Goal: Task Accomplishment & Management: Use online tool/utility

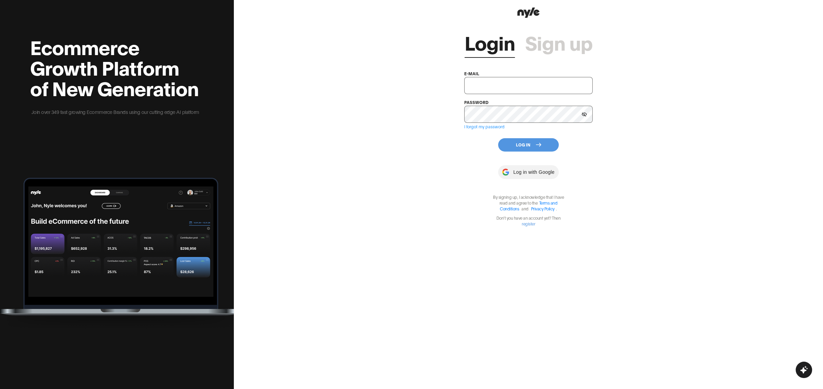
type input "showroom@nyle.ai"
click at [527, 144] on button "Log In" at bounding box center [528, 144] width 61 height 13
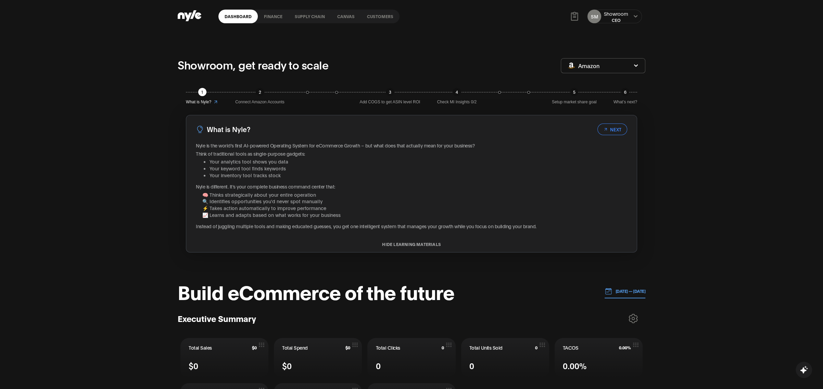
click at [379, 17] on link "Customers" at bounding box center [380, 17] width 39 height 14
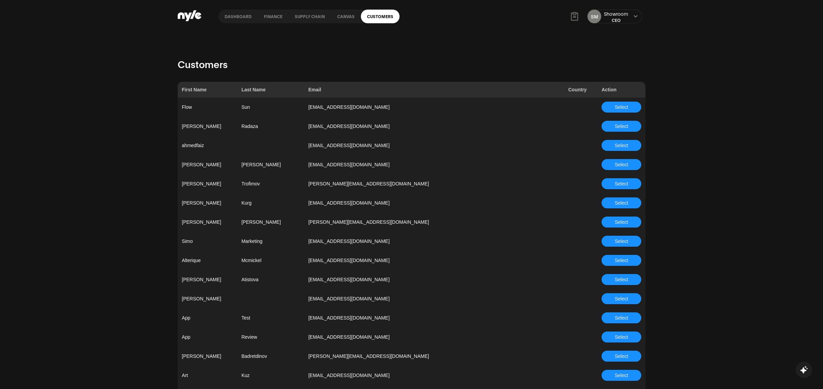
scroll to position [1866, 0]
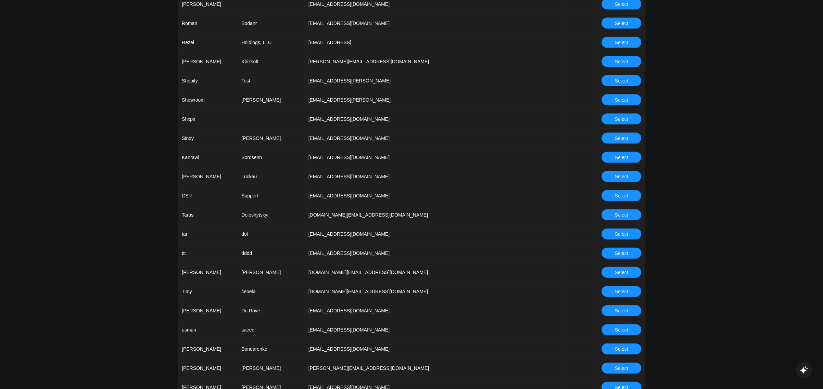
click at [611, 195] on button "Select" at bounding box center [621, 195] width 40 height 11
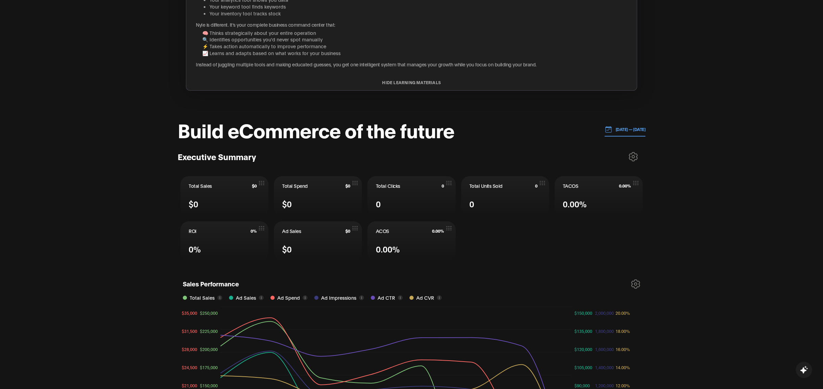
scroll to position [330, 0]
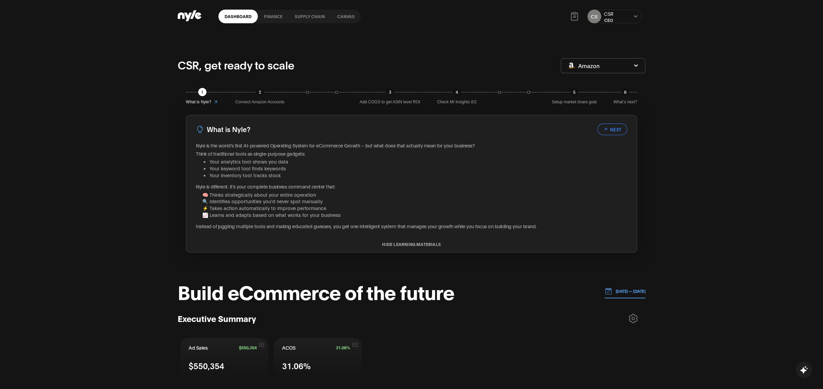
click at [344, 12] on link "Canvas" at bounding box center [346, 17] width 30 height 14
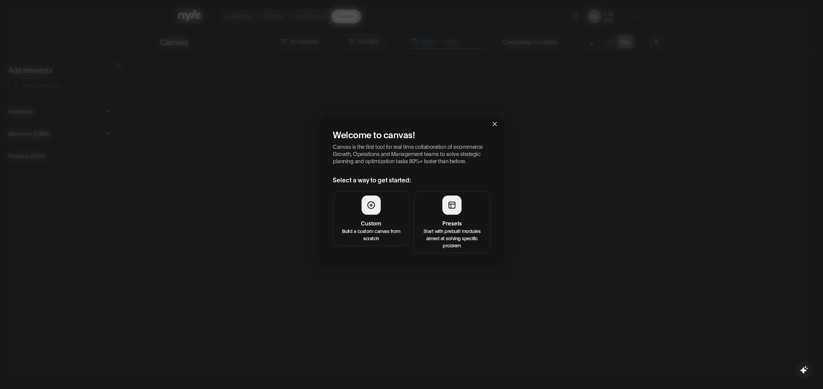
click at [455, 228] on p "Start with prebuilt modules aimed at solving specific problem" at bounding box center [452, 238] width 68 height 22
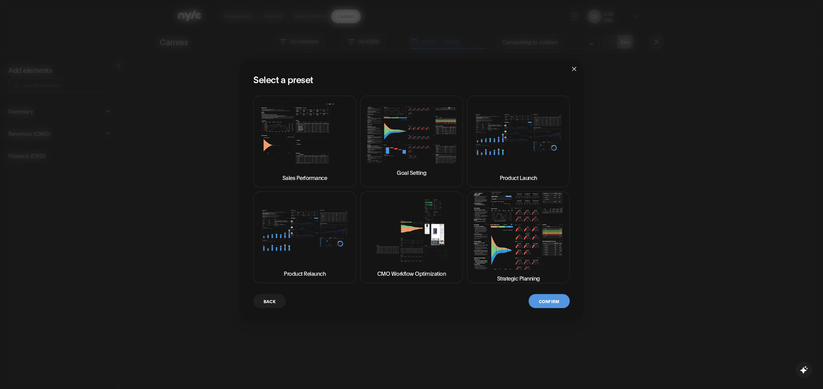
click at [509, 239] on img at bounding box center [518, 231] width 91 height 78
click at [546, 299] on button "Confirm" at bounding box center [548, 301] width 41 height 14
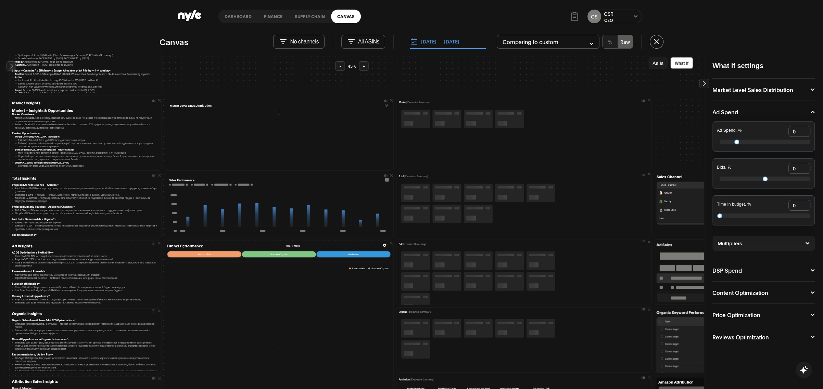
scroll to position [55, 0]
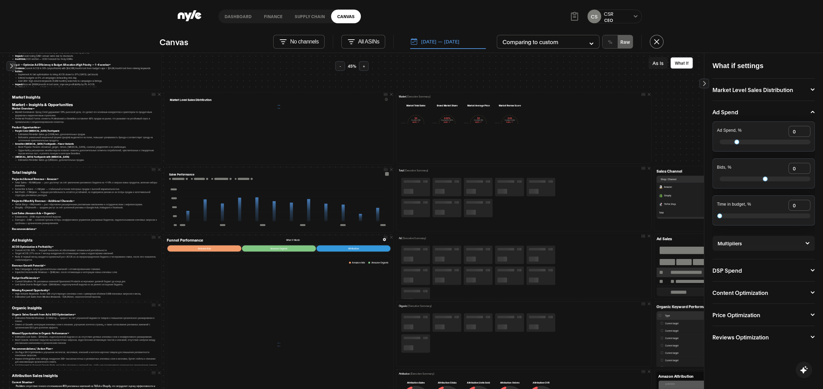
click at [655, 63] on button "As Is" at bounding box center [657, 63] width 19 height 12
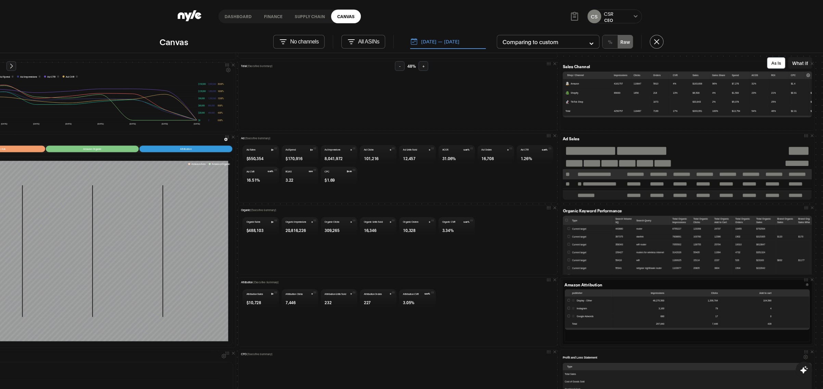
scroll to position [178, 254]
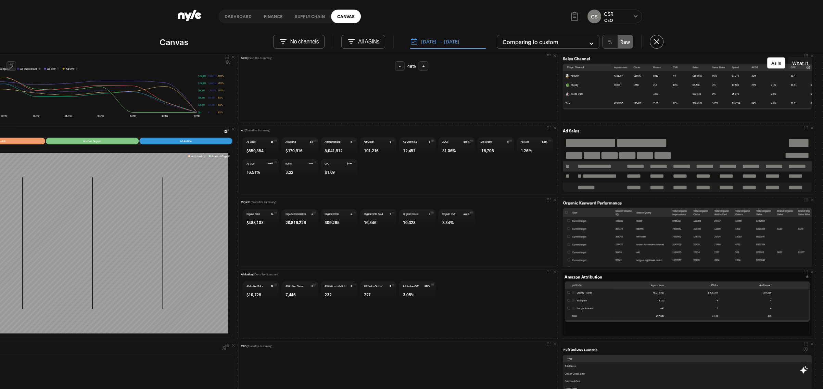
click at [443, 41] on button "[DATE] — [DATE]" at bounding box center [448, 42] width 76 height 14
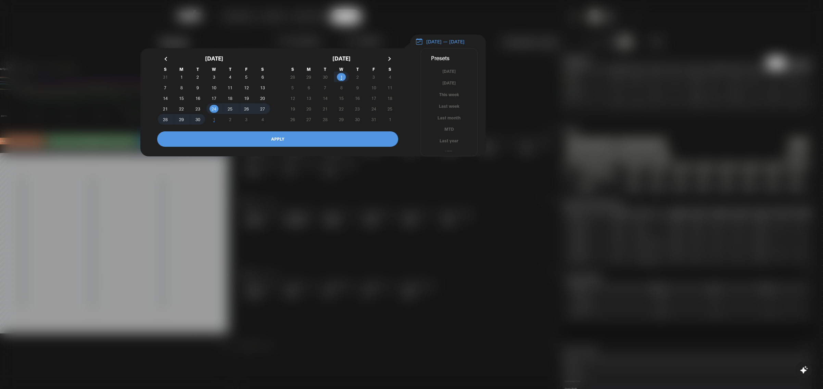
click at [499, 39] on div at bounding box center [411, 194] width 823 height 389
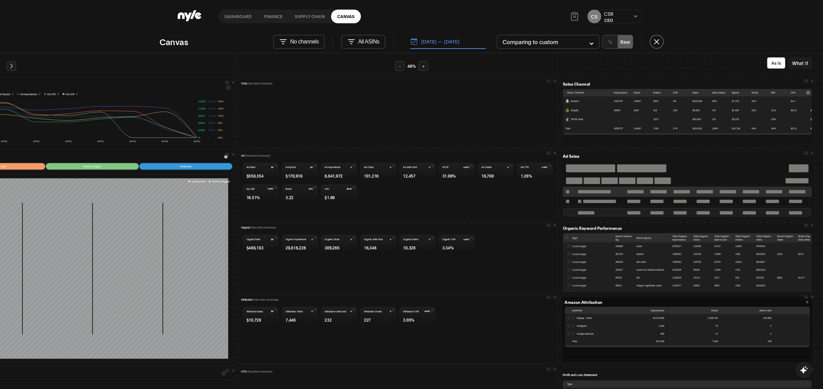
scroll to position [173, 254]
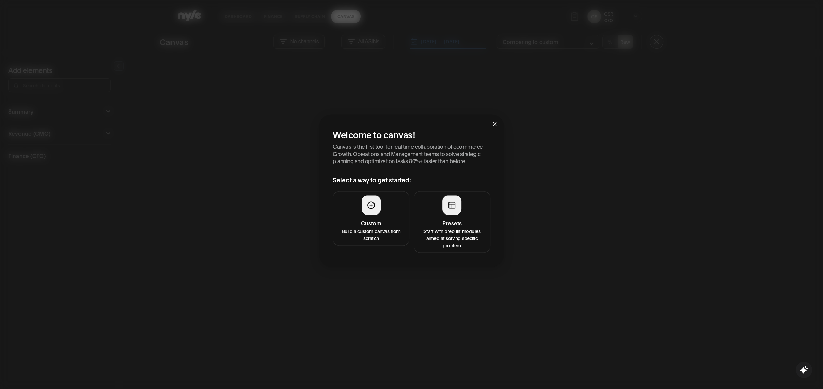
click at [452, 212] on div at bounding box center [451, 204] width 19 height 19
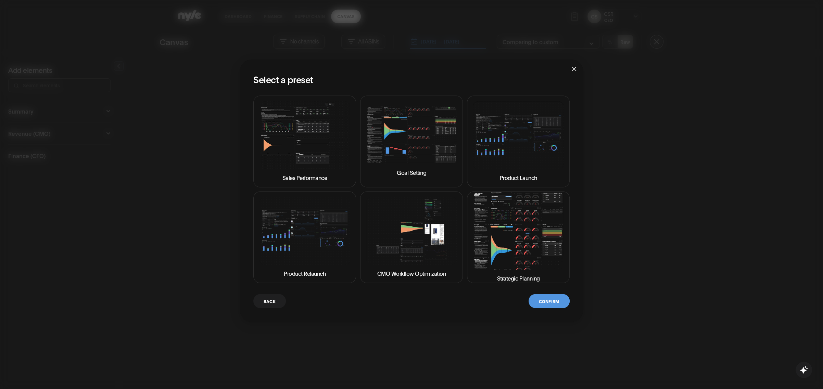
click at [507, 237] on img at bounding box center [518, 231] width 91 height 78
click at [550, 305] on button "Confirm" at bounding box center [548, 301] width 41 height 14
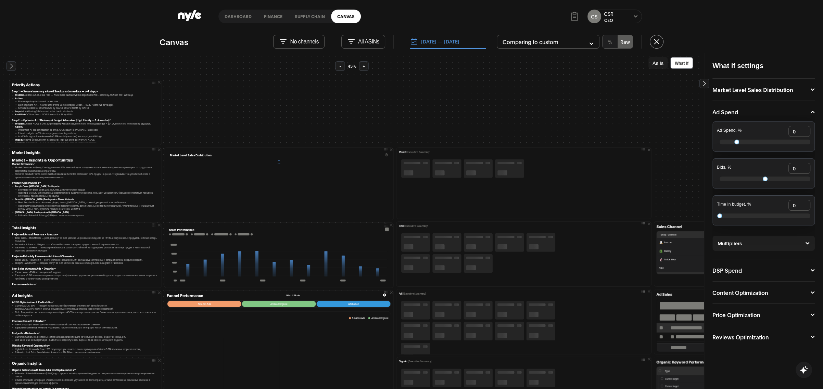
scroll to position [14, 0]
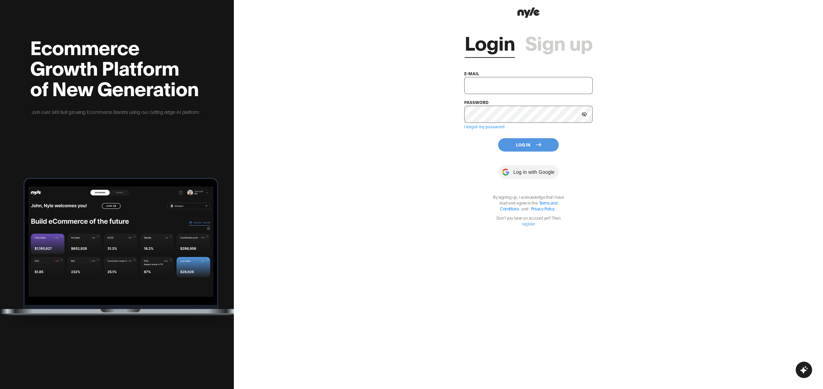
type input "[EMAIL_ADDRESS][PERSON_NAME]"
click at [524, 148] on button "Log In" at bounding box center [528, 144] width 61 height 13
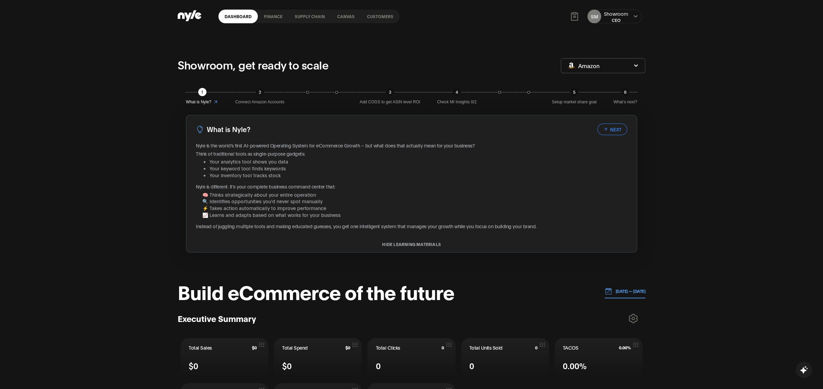
click at [337, 16] on link "Canvas" at bounding box center [346, 17] width 30 height 14
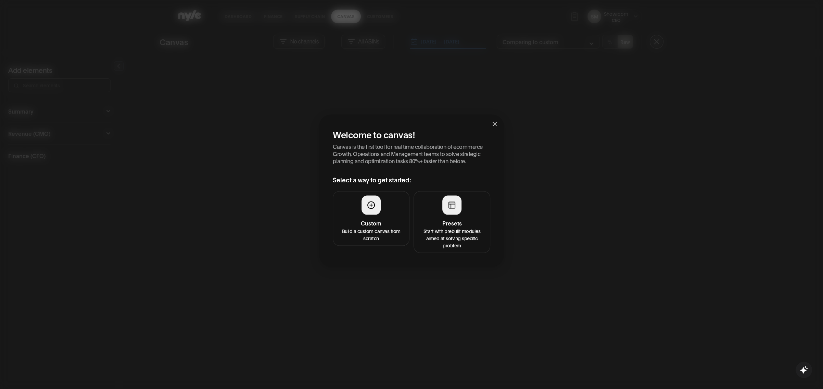
click at [490, 126] on span "Close" at bounding box center [494, 123] width 18 height 18
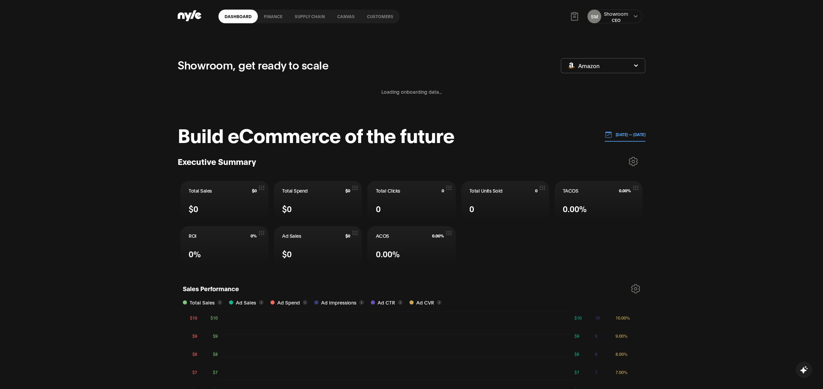
click at [304, 18] on link "Supply chain" at bounding box center [309, 17] width 42 height 14
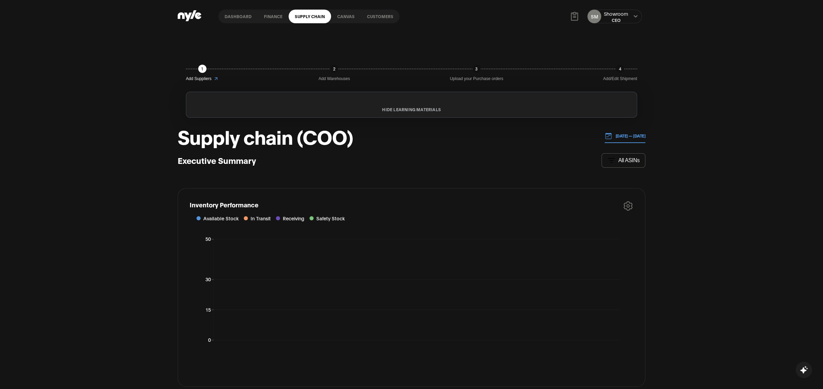
click at [382, 20] on link "Customers" at bounding box center [380, 17] width 39 height 14
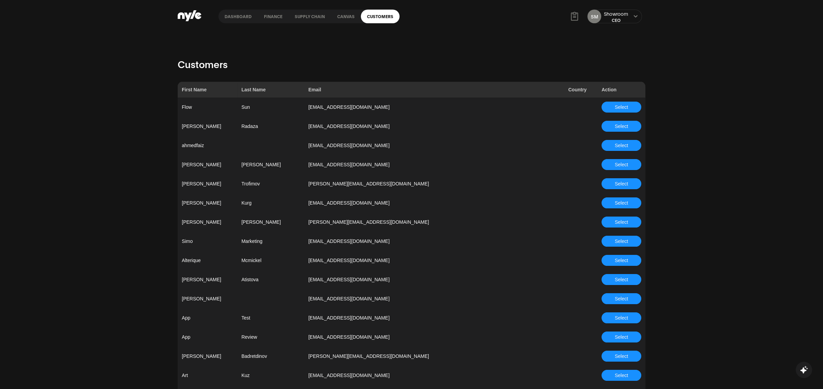
click at [613, 241] on button "Select" at bounding box center [621, 241] width 40 height 11
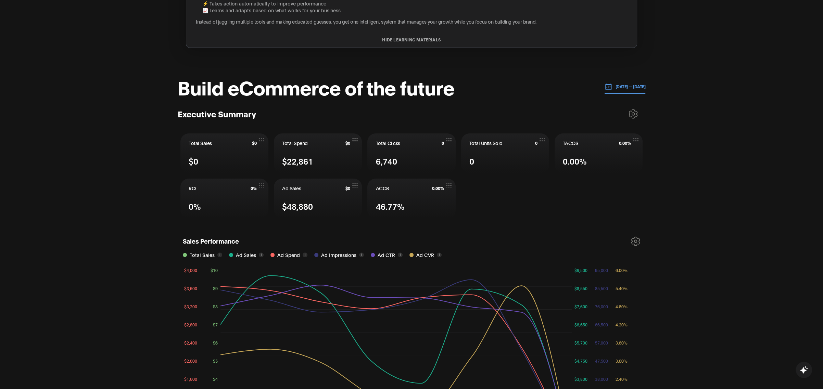
scroll to position [206, 0]
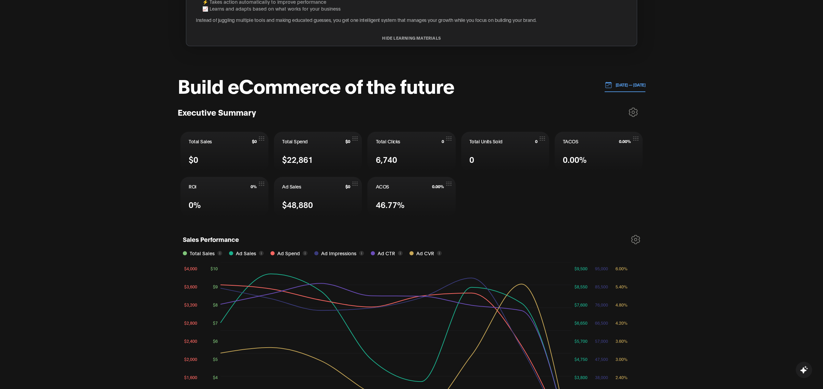
click at [614, 87] on p "[DATE] — [DATE]" at bounding box center [629, 85] width 34 height 6
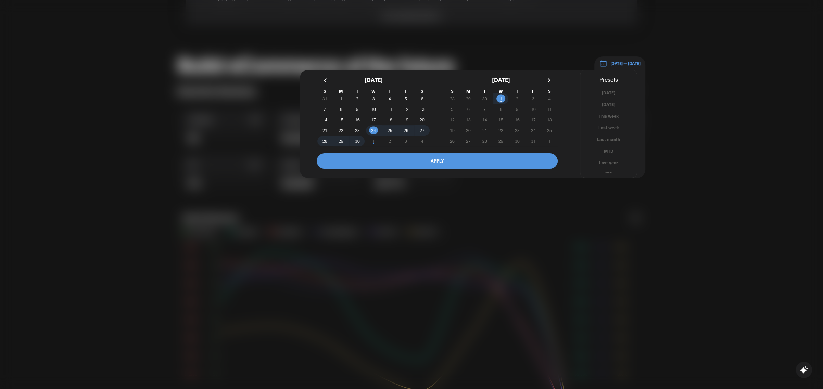
scroll to position [4, 0]
click at [604, 170] on button "YTD" at bounding box center [608, 170] width 56 height 7
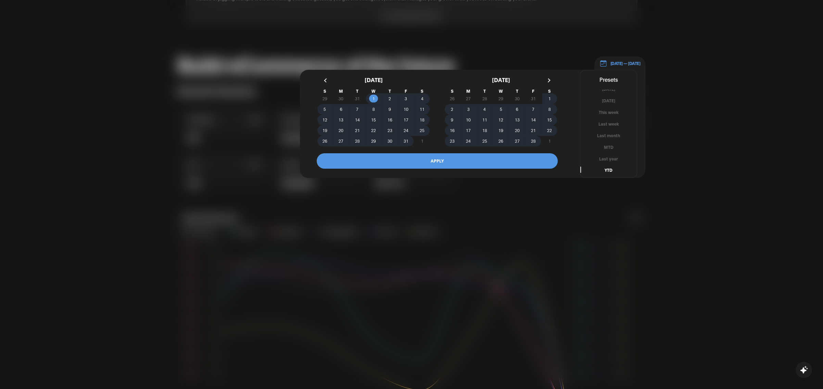
click at [452, 163] on button "APPLY" at bounding box center [437, 160] width 241 height 15
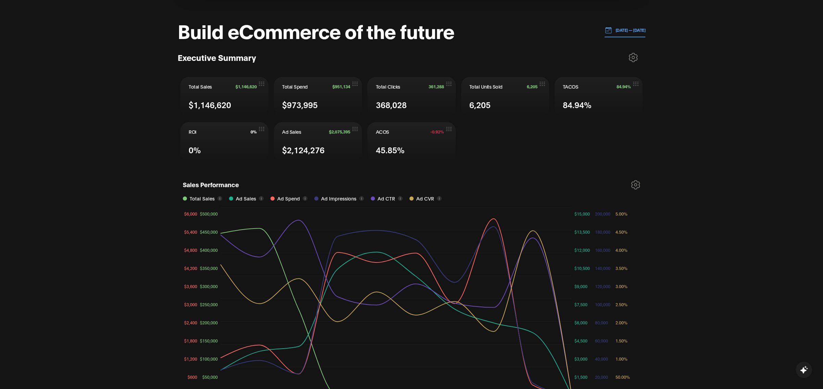
scroll to position [319, 0]
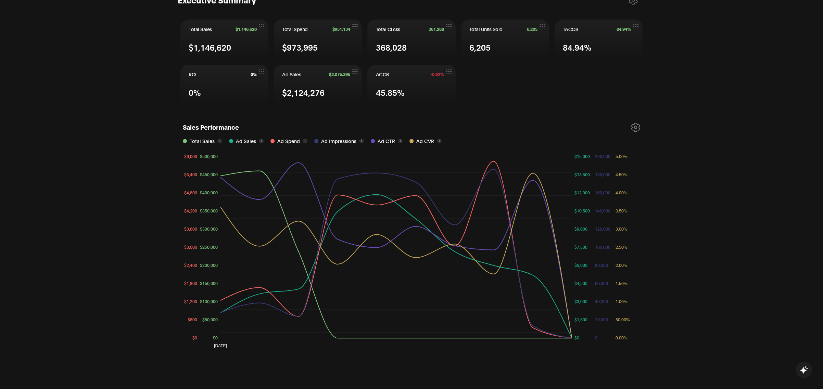
click at [632, 127] on icon at bounding box center [635, 127] width 8 height 9
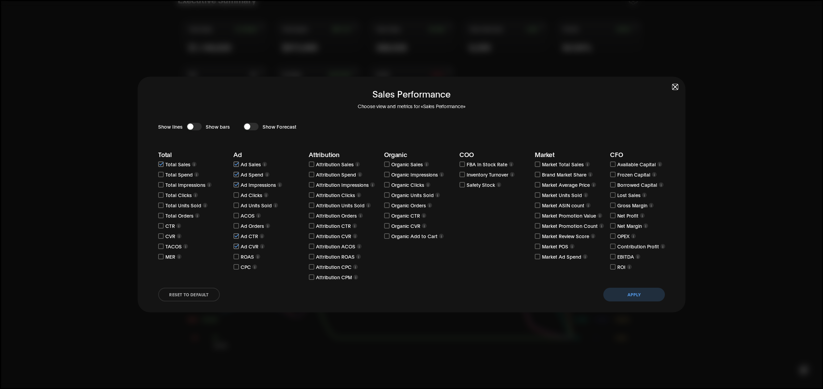
click at [234, 214] on input "checkbox" at bounding box center [235, 215] width 5 height 5
checkbox input "true"
click at [638, 297] on button "Apply" at bounding box center [634, 295] width 62 height 14
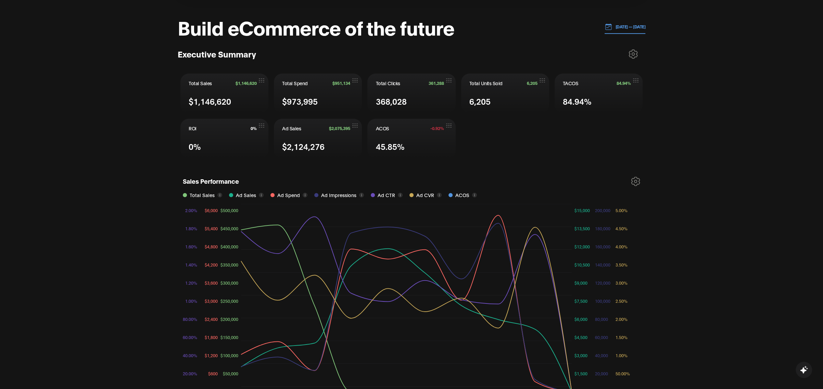
scroll to position [262, 0]
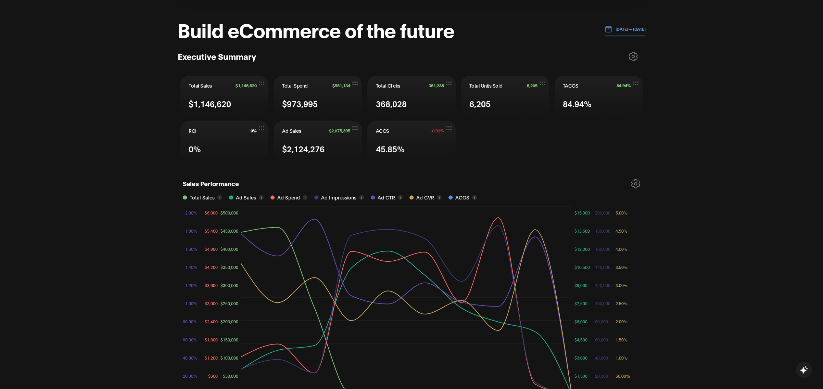
click at [635, 186] on icon at bounding box center [635, 183] width 8 height 9
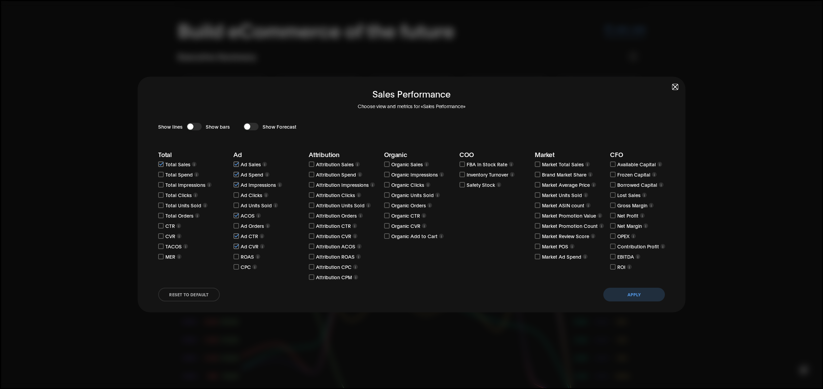
click at [633, 293] on button "Apply" at bounding box center [634, 295] width 62 height 14
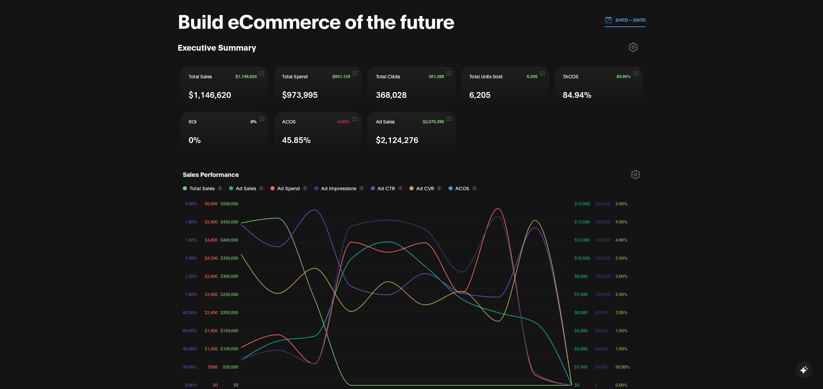
scroll to position [268, 0]
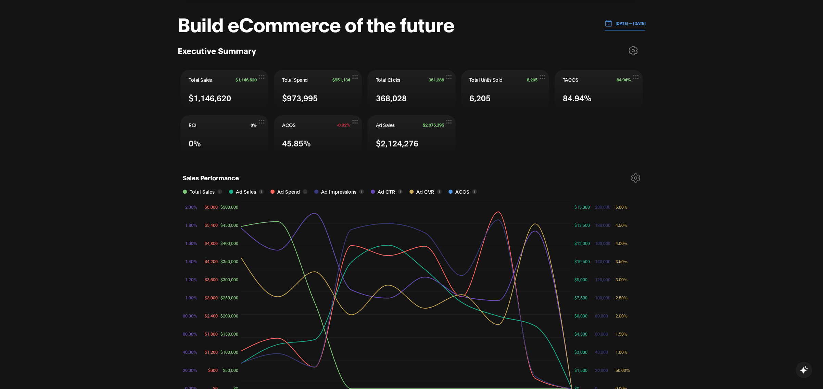
drag, startPoint x: 353, startPoint y: 116, endPoint x: 577, endPoint y: 5, distance: 249.4
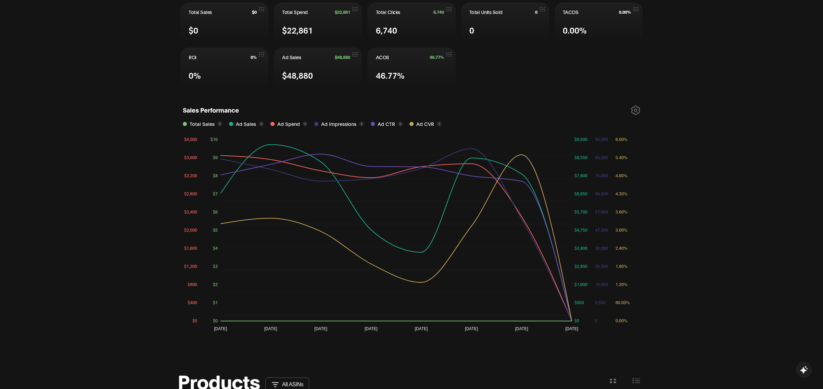
scroll to position [356, 0]
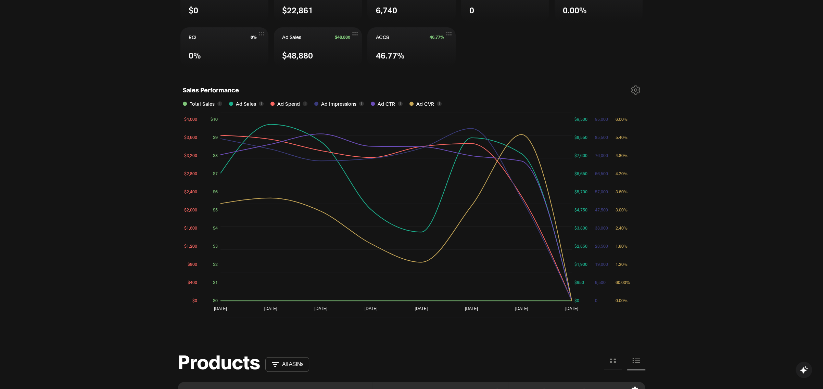
click at [631, 87] on icon at bounding box center [635, 90] width 8 height 9
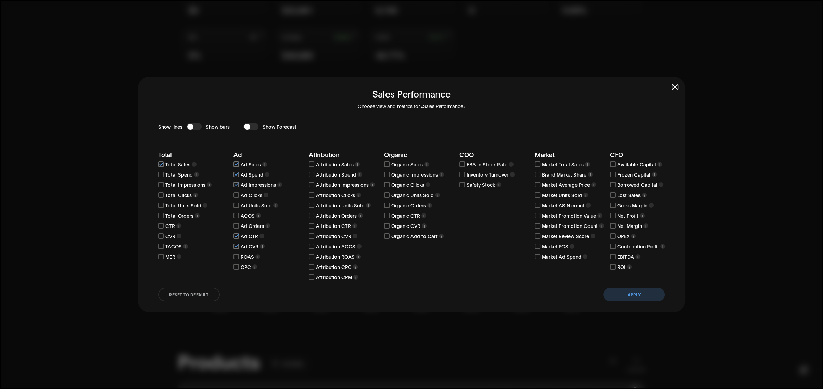
click at [671, 85] on div "Sales Performance Choose view and metrics for «Sales Performance» Show lines Sh…" at bounding box center [412, 195] width 548 height 236
click at [674, 85] on span "button" at bounding box center [674, 87] width 5 height 5
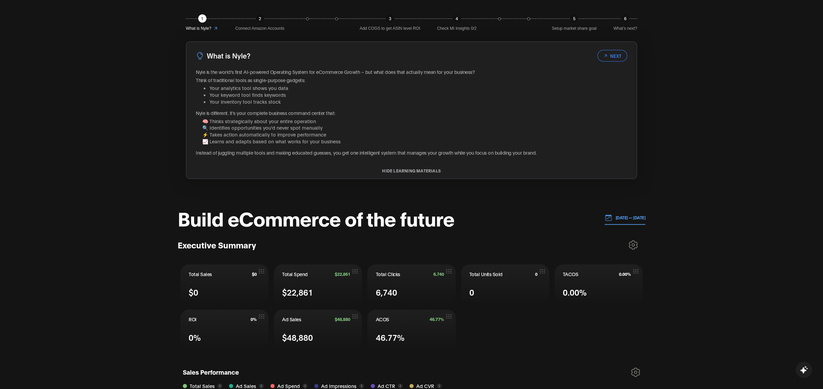
scroll to position [0, 0]
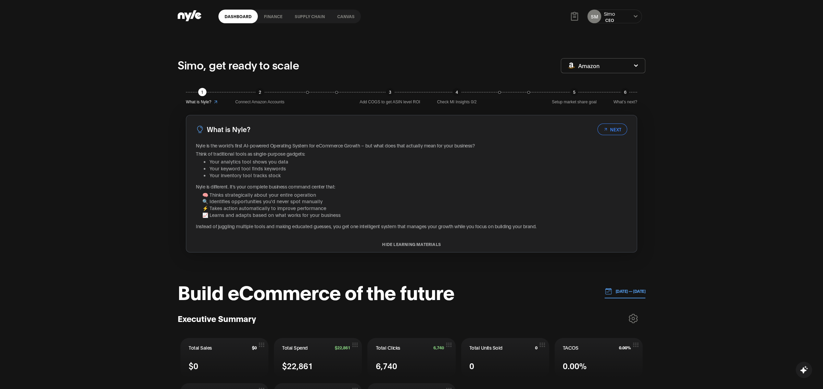
click at [357, 17] on link "Canvas" at bounding box center [346, 17] width 30 height 14
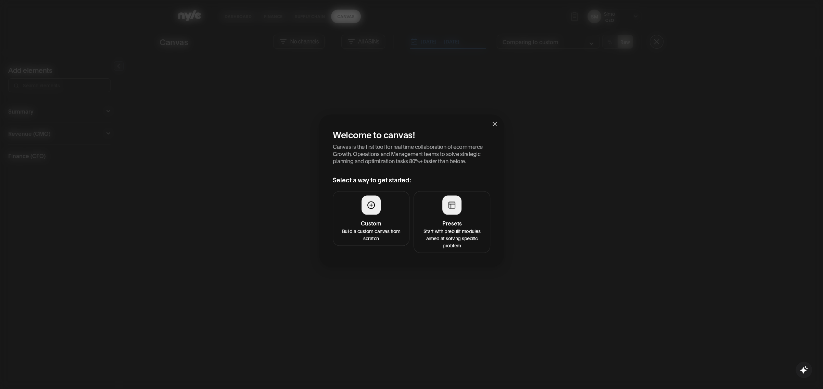
click at [445, 214] on div at bounding box center [451, 204] width 19 height 19
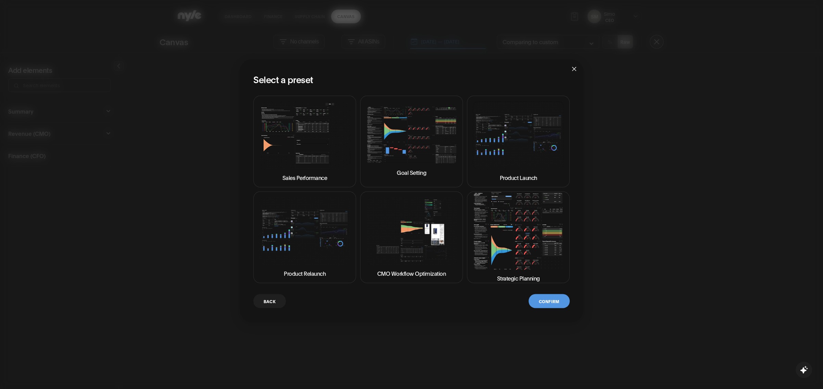
click at [501, 229] on img at bounding box center [518, 231] width 91 height 78
click at [553, 300] on button "Confirm" at bounding box center [548, 301] width 41 height 14
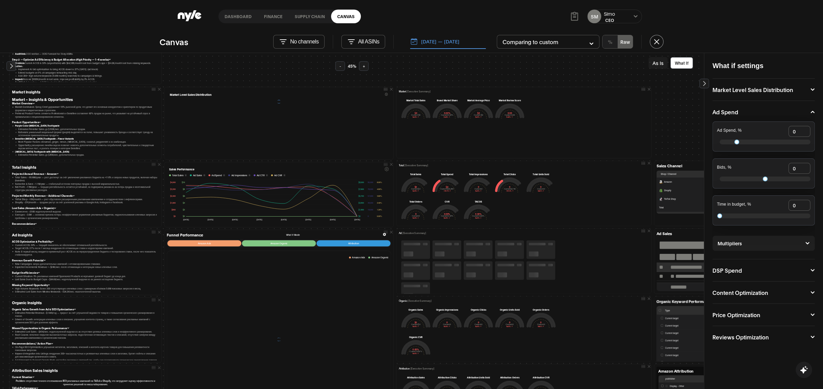
scroll to position [6, 0]
click at [656, 61] on button "As Is" at bounding box center [657, 63] width 19 height 12
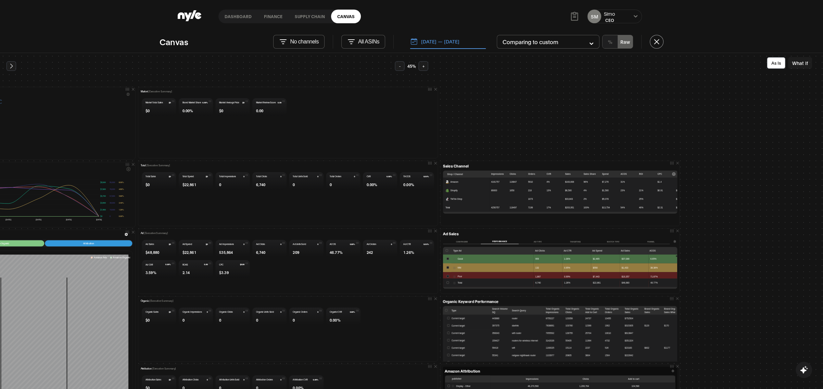
scroll to position [61, 325]
click at [458, 240] on button "Campaigns" at bounding box center [461, 241] width 38 height 5
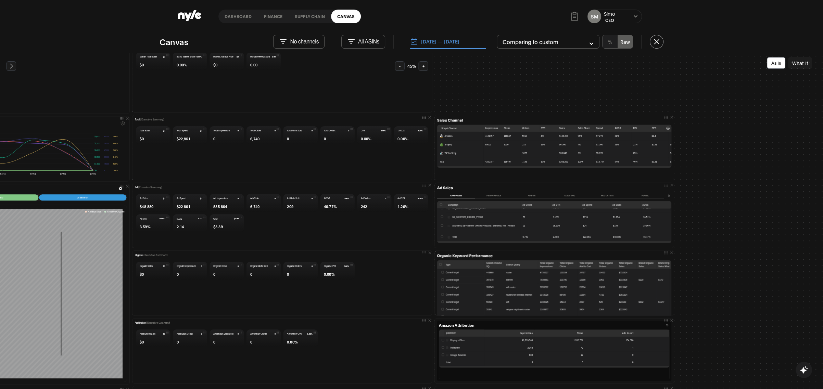
scroll to position [17, 0]
click at [447, 46] on button "[DATE] — [DATE]" at bounding box center [448, 42] width 76 height 14
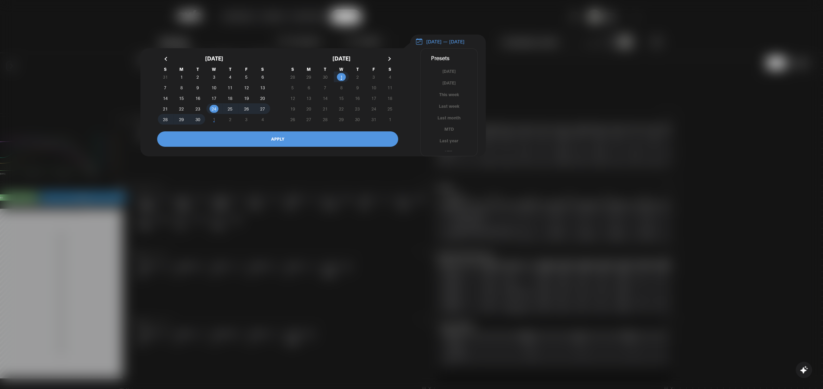
scroll to position [4, 0]
click at [170, 63] on button "button" at bounding box center [166, 59] width 12 height 12
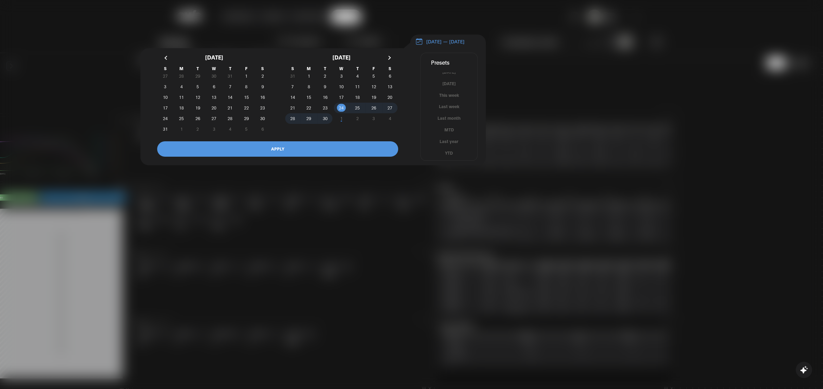
click at [170, 63] on button "button" at bounding box center [166, 58] width 12 height 12
click at [197, 81] on span "1" at bounding box center [197, 76] width 2 height 12
click at [387, 61] on button "button" at bounding box center [388, 58] width 12 height 12
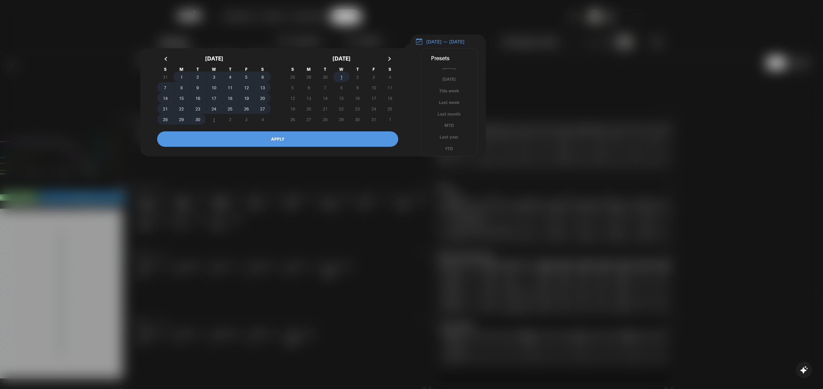
click at [343, 80] on span "1" at bounding box center [341, 76] width 16 height 7
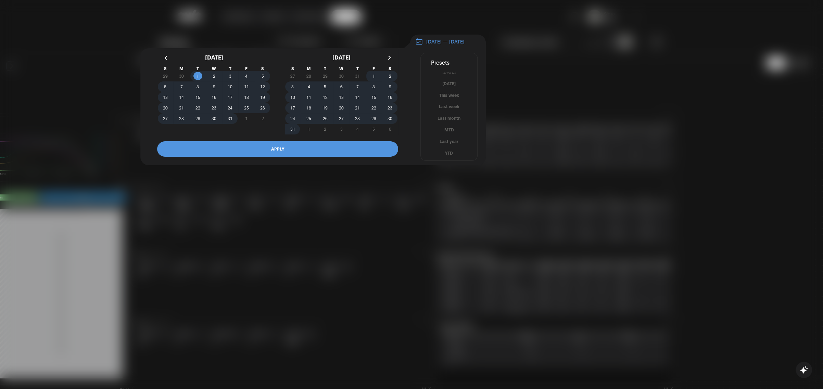
click at [308, 155] on button "APPLY" at bounding box center [277, 148] width 241 height 15
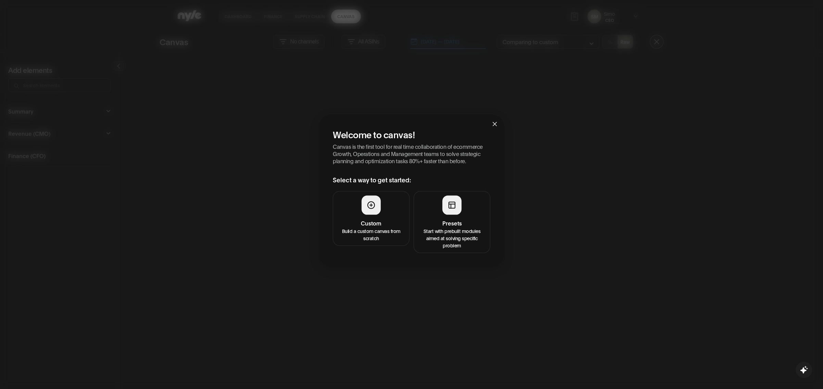
click at [463, 215] on button "Presets Start with prebuilt modules aimed at solving specific problem" at bounding box center [451, 222] width 77 height 62
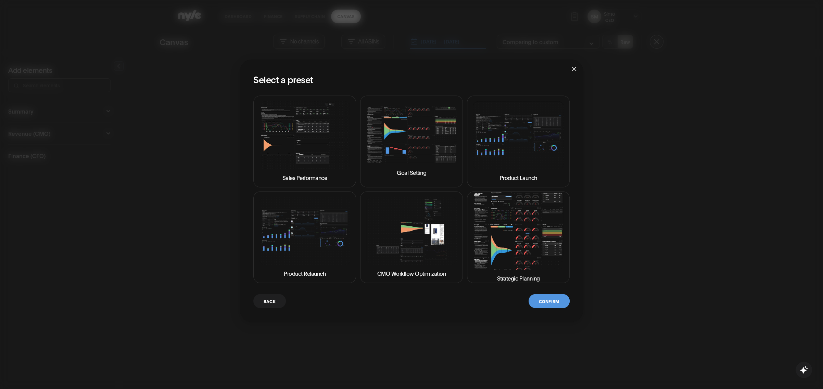
click at [504, 236] on img at bounding box center [518, 231] width 91 height 78
click at [558, 306] on button "Confirm" at bounding box center [548, 301] width 41 height 14
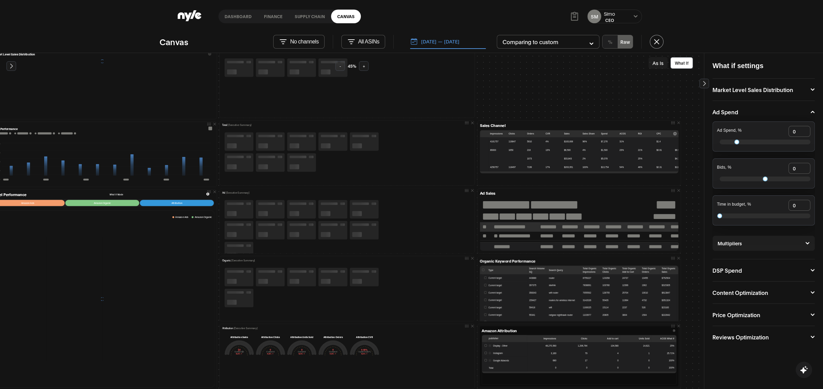
scroll to position [103, 177]
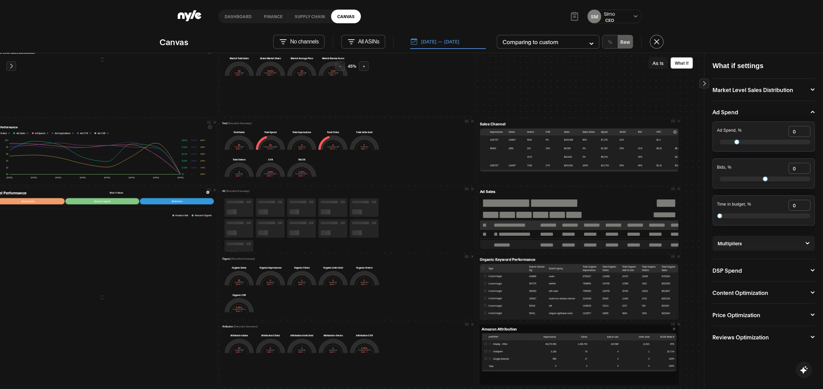
click at [654, 63] on button "As Is" at bounding box center [657, 63] width 19 height 12
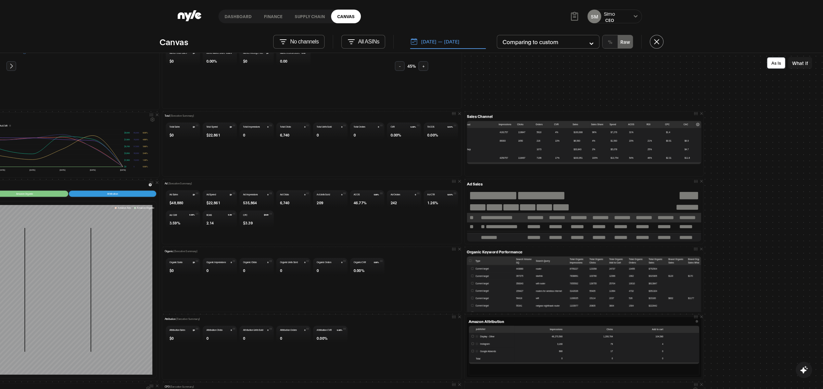
scroll to position [112, 301]
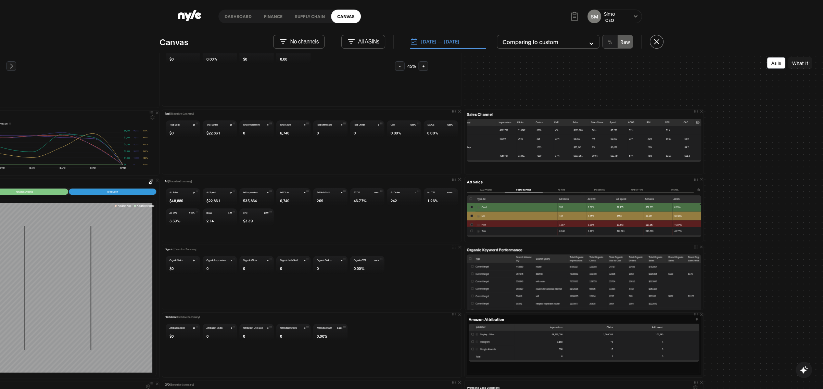
click at [485, 190] on button "Campaigns" at bounding box center [486, 189] width 38 height 5
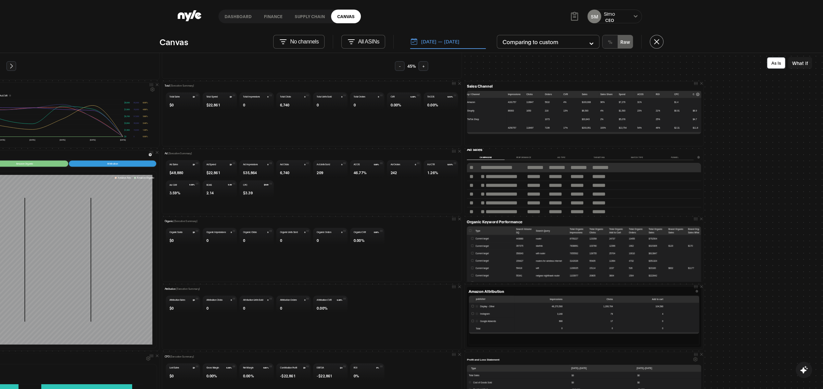
scroll to position [0, 0]
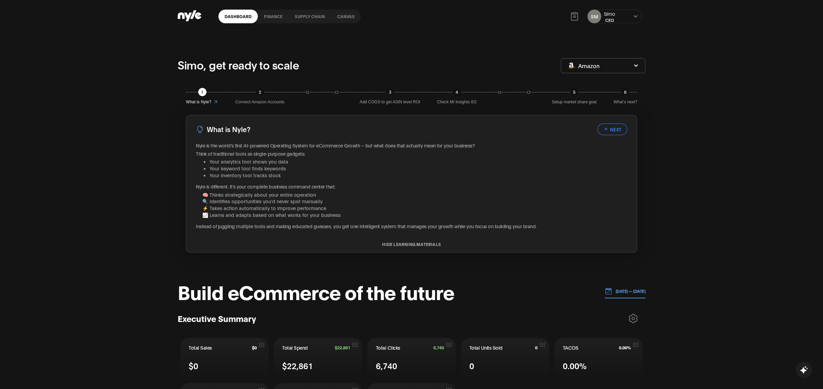
click at [342, 16] on link "Canvas" at bounding box center [346, 17] width 30 height 14
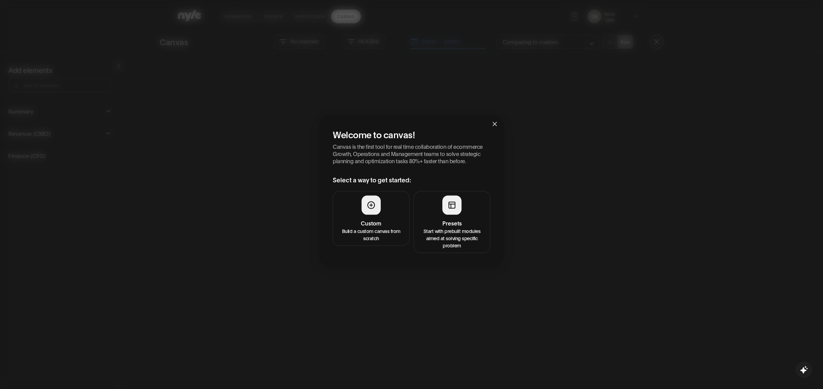
click at [440, 208] on button "Presets Start with prebuilt modules aimed at solving specific problem" at bounding box center [451, 222] width 77 height 62
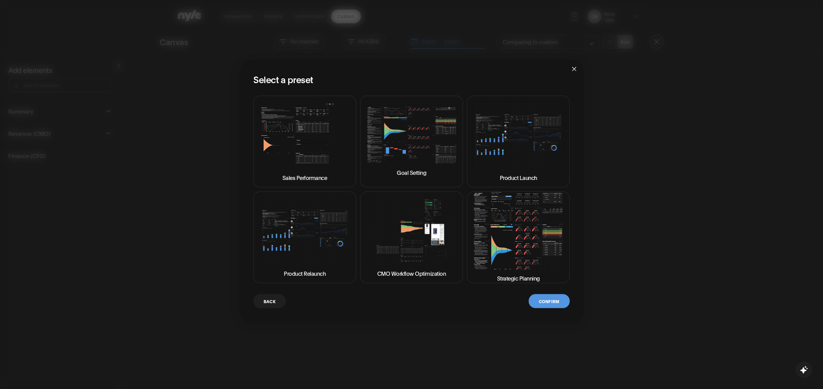
click at [503, 240] on img at bounding box center [518, 231] width 91 height 78
click at [547, 305] on button "Confirm" at bounding box center [548, 301] width 41 height 14
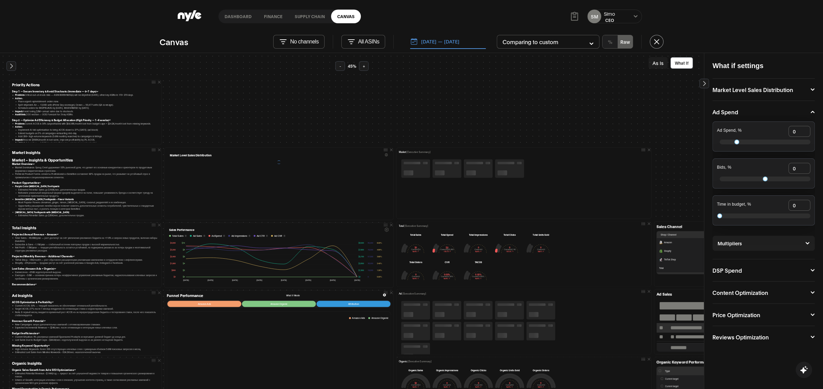
click at [438, 38] on button "[DATE] — [DATE]" at bounding box center [448, 42] width 76 height 14
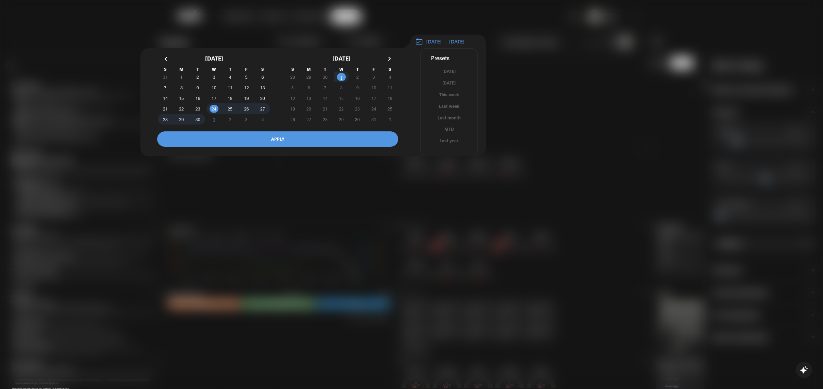
click at [164, 61] on button "button" at bounding box center [166, 59] width 12 height 12
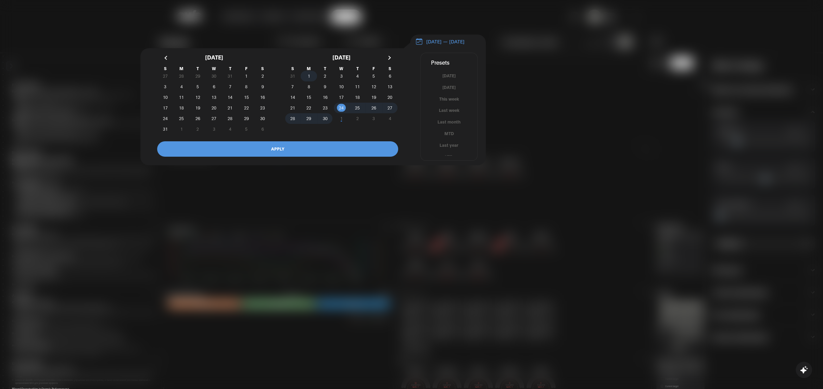
click at [307, 77] on span "1" at bounding box center [308, 76] width 16 height 7
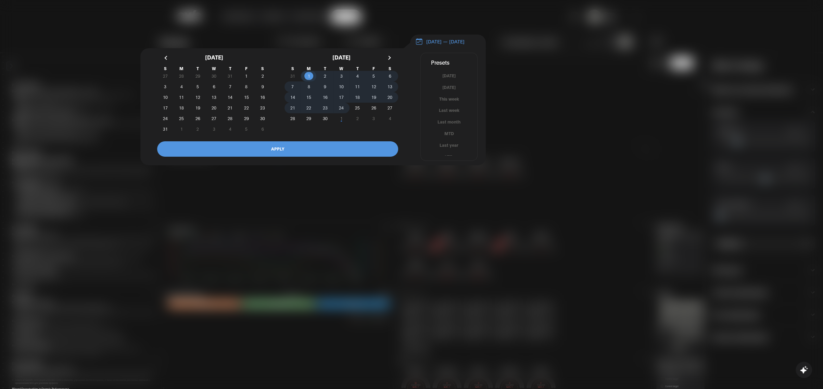
click at [340, 112] on span "24" at bounding box center [341, 108] width 5 height 12
click at [282, 156] on button "APPLY" at bounding box center [277, 148] width 241 height 15
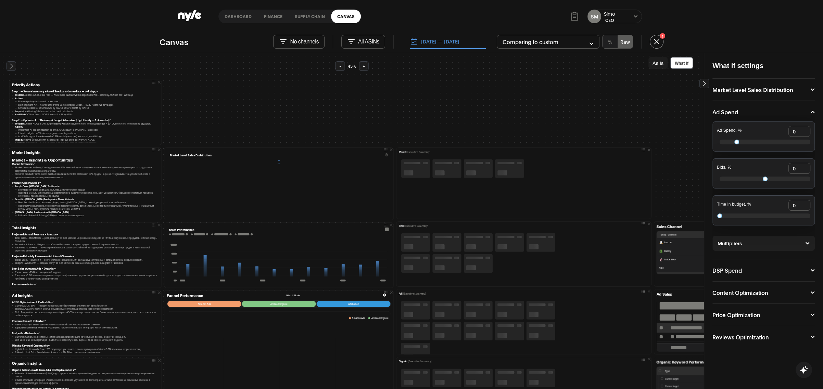
click at [654, 63] on button "As Is" at bounding box center [657, 63] width 19 height 12
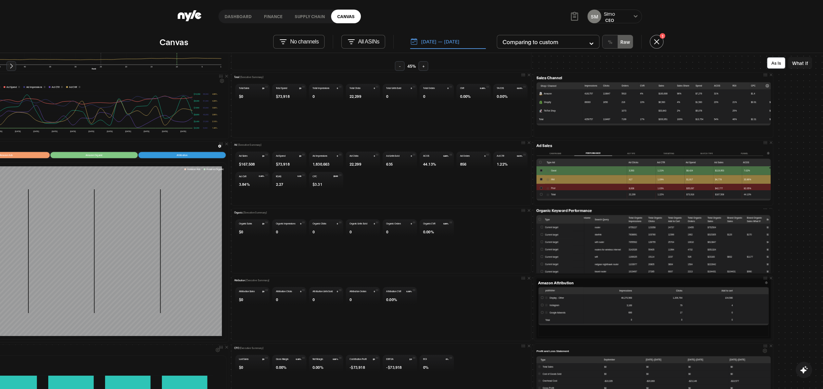
scroll to position [9, 0]
click at [527, 212] on icon "button" at bounding box center [529, 210] width 4 height 4
